Goal: Information Seeking & Learning: Learn about a topic

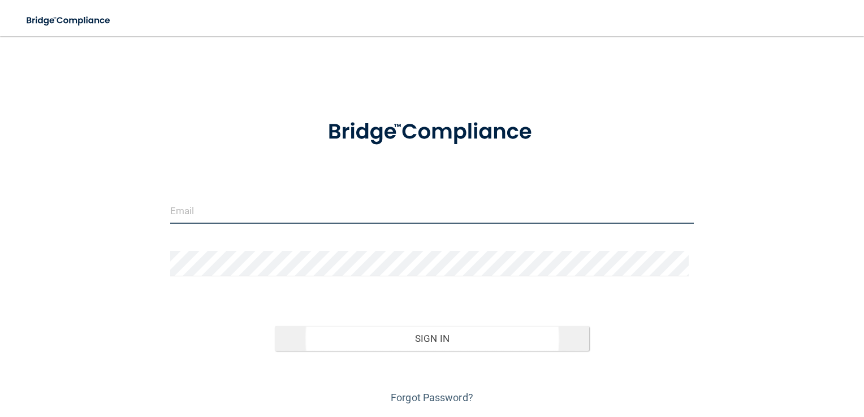
type input "[PERSON_NAME][EMAIL_ADDRESS][PERSON_NAME][DOMAIN_NAME]"
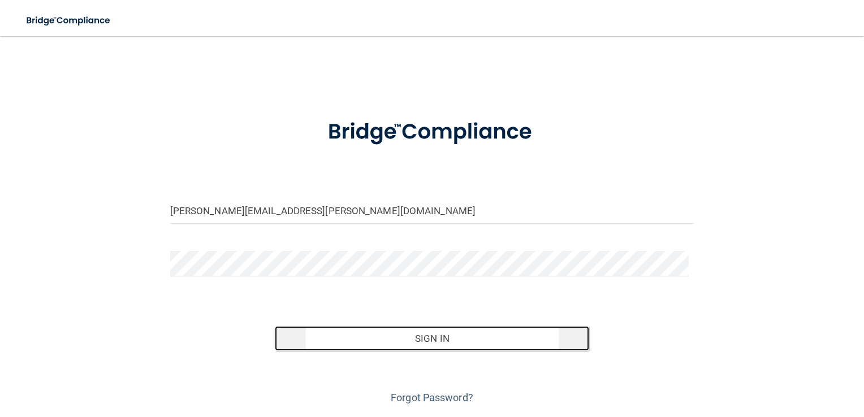
click at [430, 339] on button "Sign In" at bounding box center [432, 338] width 315 height 25
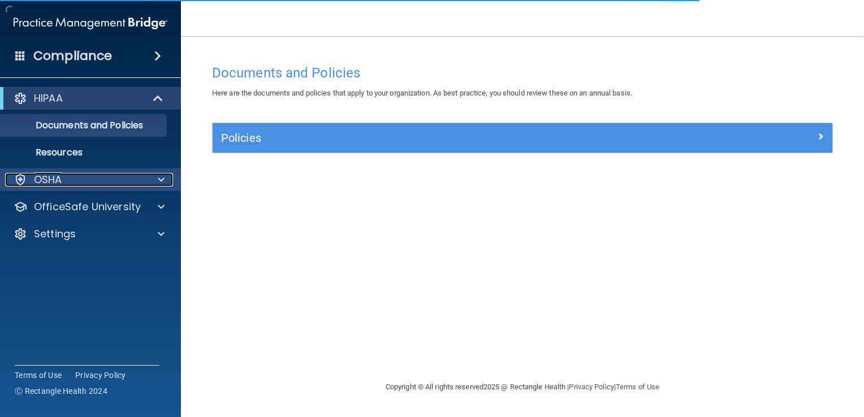
click at [149, 180] on div at bounding box center [159, 180] width 28 height 14
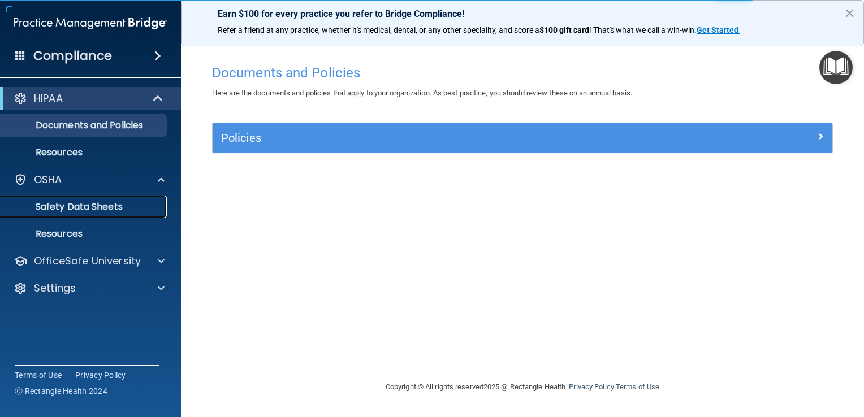
click at [139, 204] on p "Safety Data Sheets" at bounding box center [84, 206] width 154 height 11
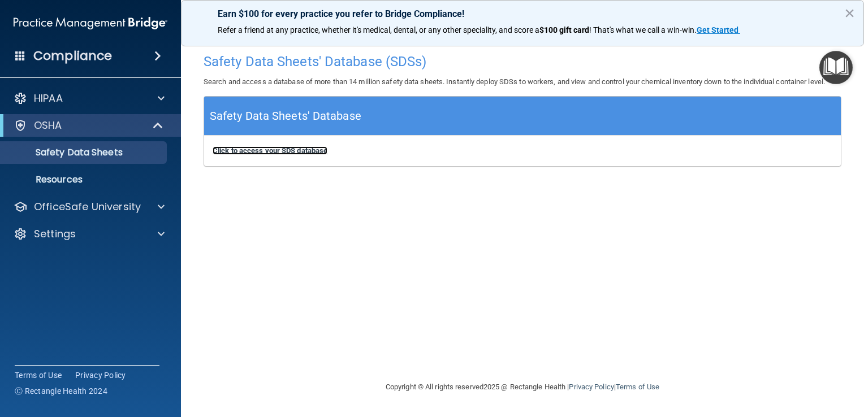
click at [244, 153] on b "Click to access your SDS database" at bounding box center [270, 151] width 115 height 8
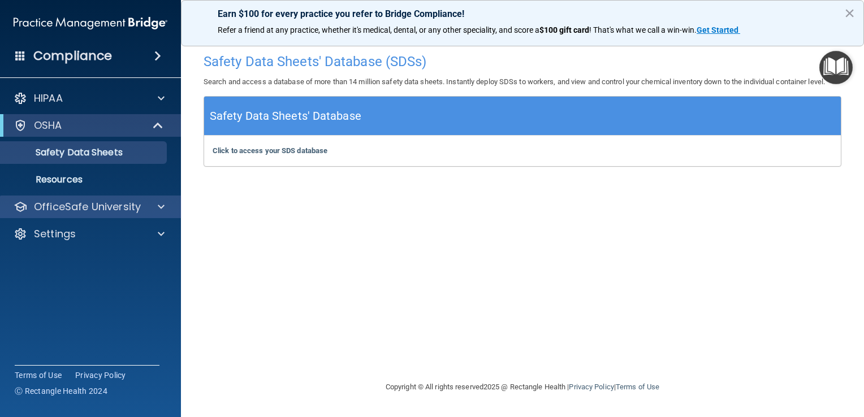
click at [133, 196] on div "OfficeSafe University" at bounding box center [91, 207] width 182 height 23
click at [132, 205] on p "OfficeSafe University" at bounding box center [87, 207] width 107 height 14
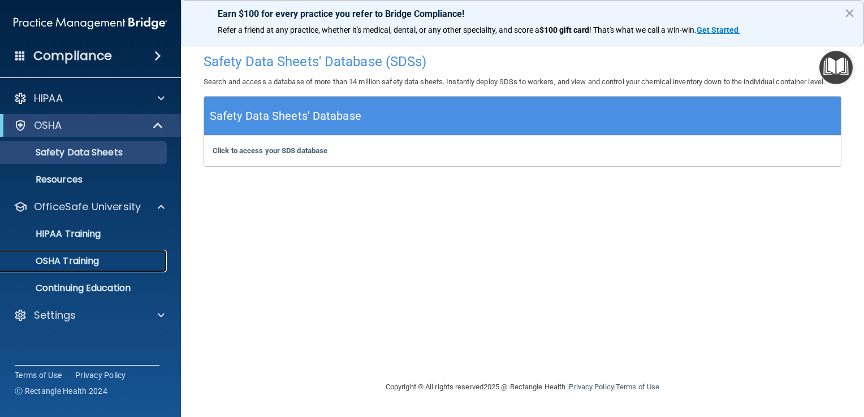
click at [120, 259] on div "OSHA Training" at bounding box center [84, 261] width 154 height 11
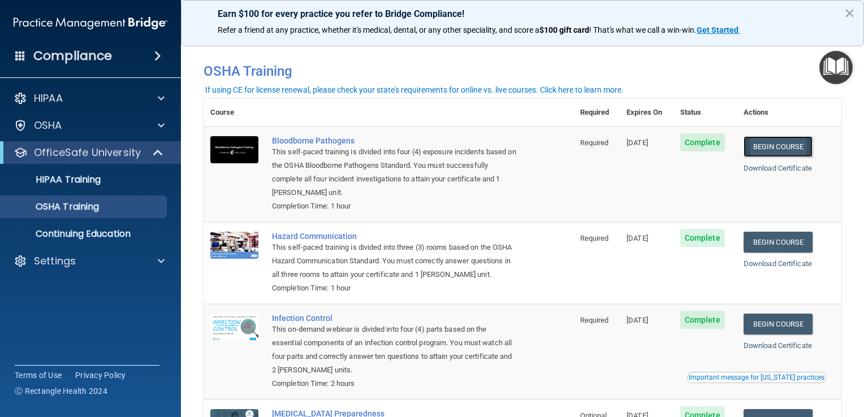
click at [764, 150] on link "Begin Course" at bounding box center [778, 146] width 69 height 21
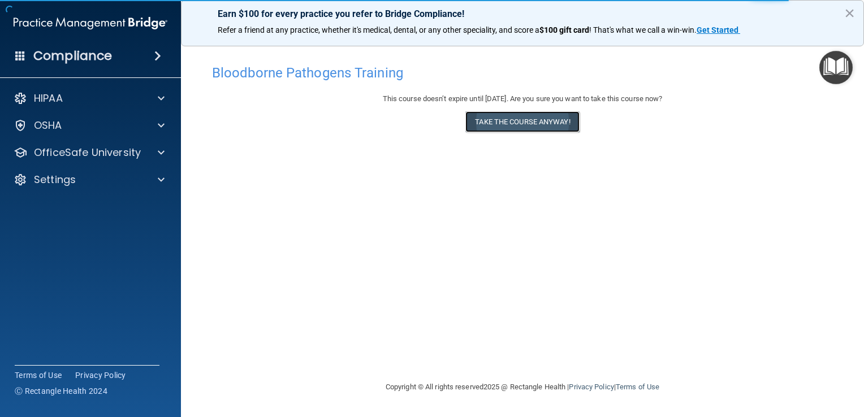
click at [502, 121] on button "Take the course anyway!" at bounding box center [523, 121] width 114 height 21
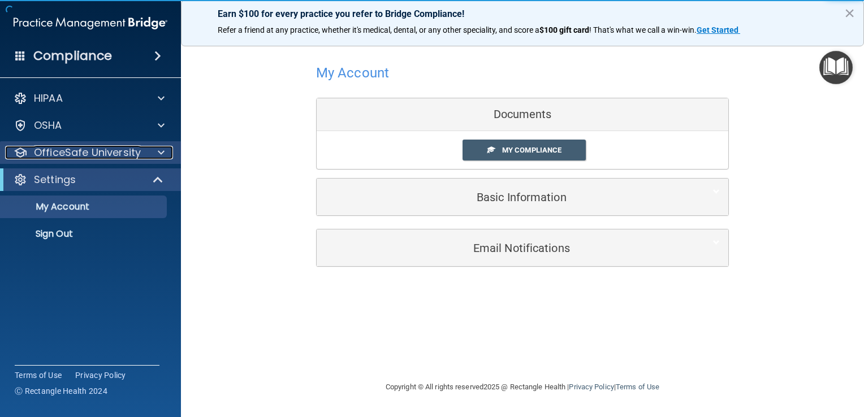
click at [128, 150] on p "OfficeSafe University" at bounding box center [87, 153] width 107 height 14
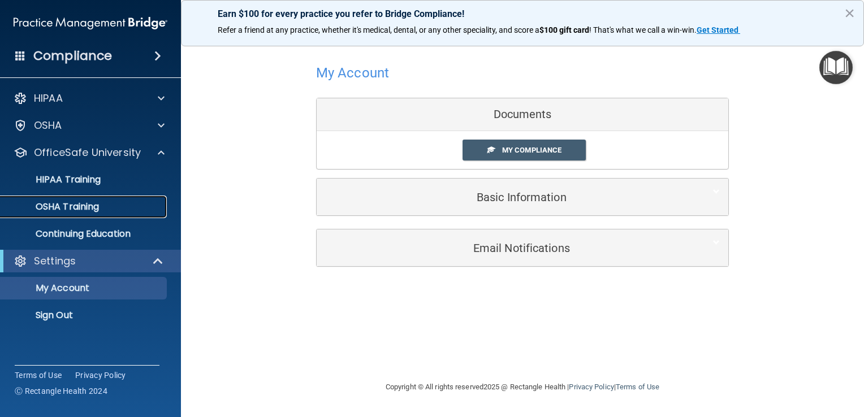
click at [120, 210] on div "OSHA Training" at bounding box center [84, 206] width 154 height 11
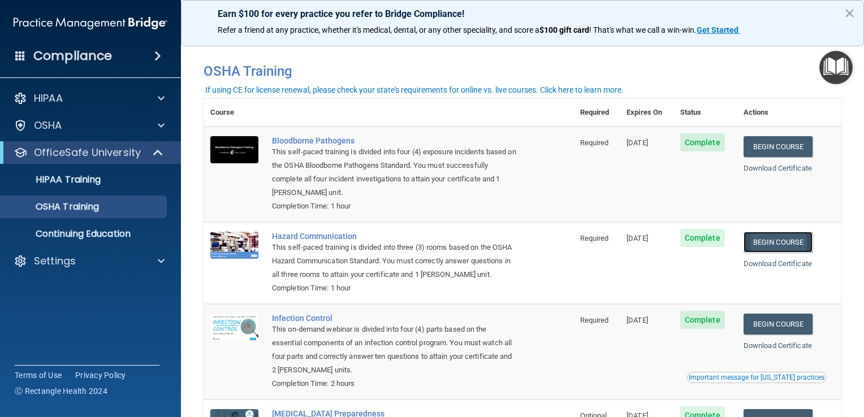
click at [772, 244] on link "Begin Course" at bounding box center [778, 242] width 69 height 21
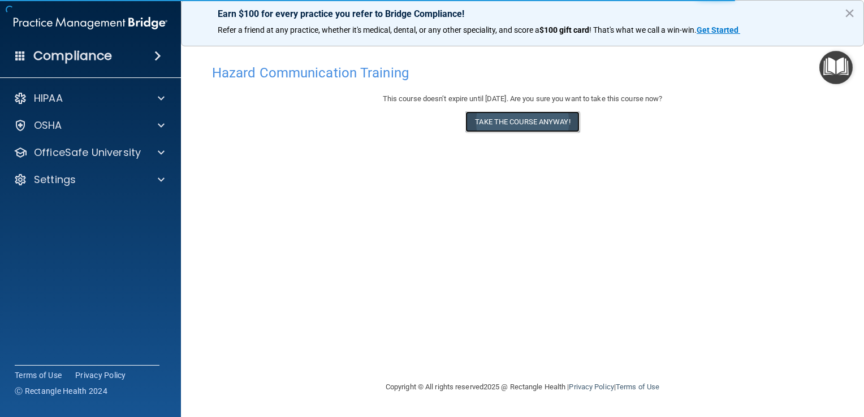
click at [537, 123] on button "Take the course anyway!" at bounding box center [523, 121] width 114 height 21
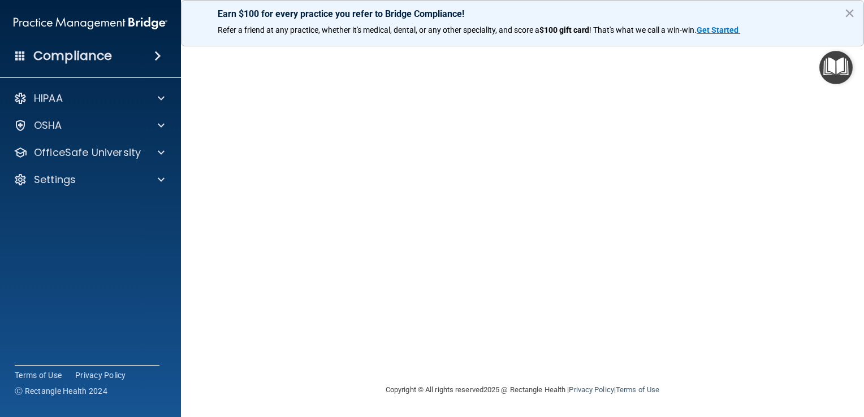
scroll to position [7, 0]
